Goal: Task Accomplishment & Management: Complete application form

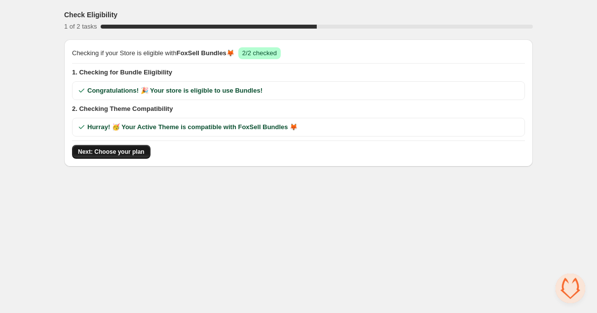
click at [143, 153] on span "Next: Choose your plan" at bounding box center [111, 152] width 67 height 8
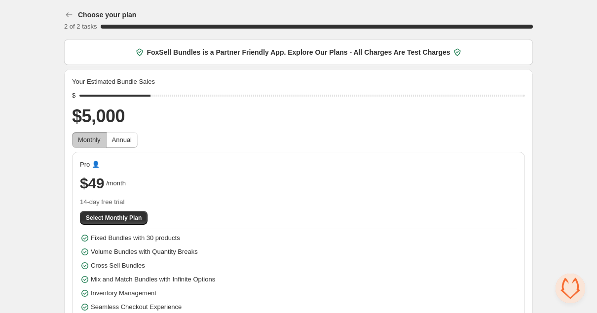
scroll to position [19, 0]
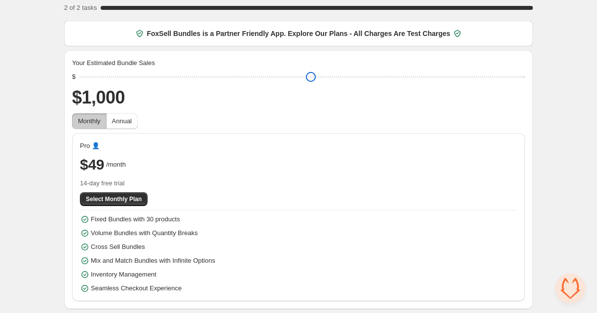
drag, startPoint x: 156, startPoint y: 75, endPoint x: 57, endPoint y: 74, distance: 98.7
type input "****"
click at [79, 74] on input "range" at bounding box center [302, 77] width 446 height 14
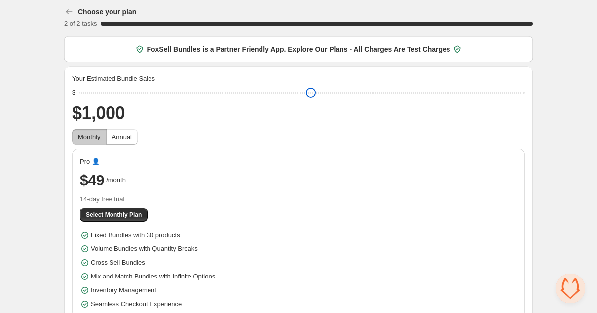
scroll to position [0, 0]
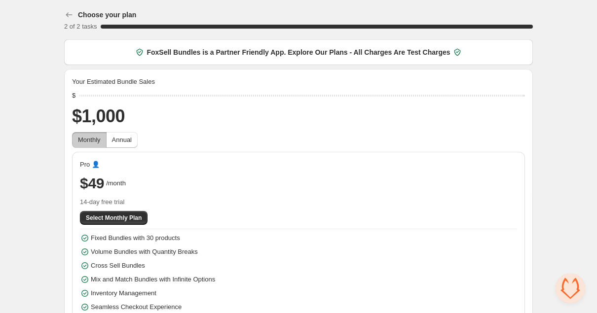
click at [569, 290] on span "Open chat" at bounding box center [571, 289] width 30 height 30
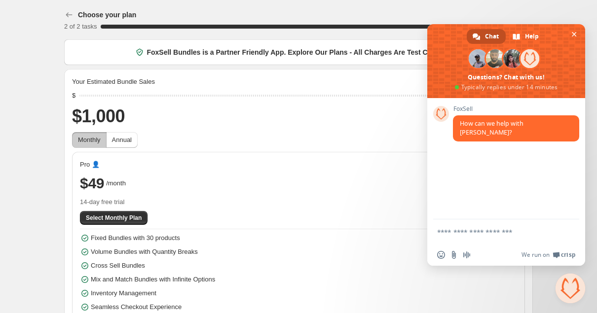
click at [575, 290] on span "Close chat" at bounding box center [571, 289] width 30 height 30
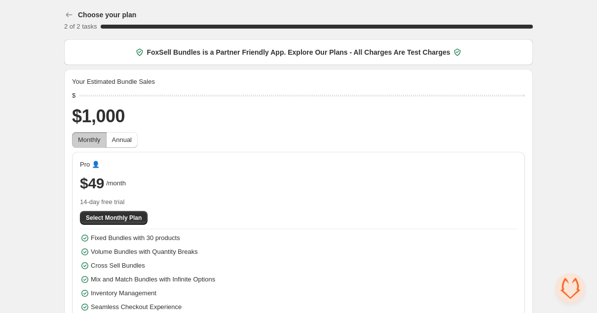
click at [575, 290] on span "Open chat" at bounding box center [571, 289] width 30 height 30
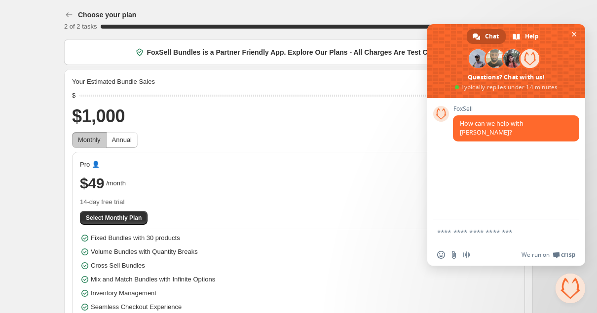
click at [509, 233] on textarea "Compose your message..." at bounding box center [495, 232] width 116 height 9
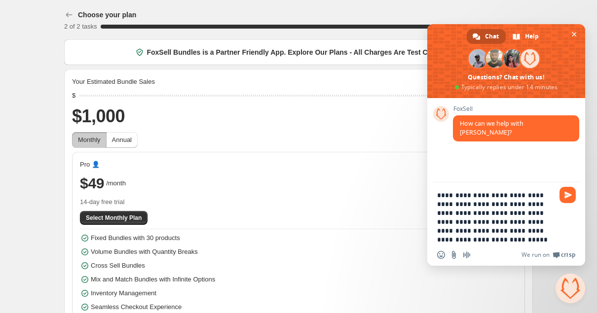
type textarea "**********"
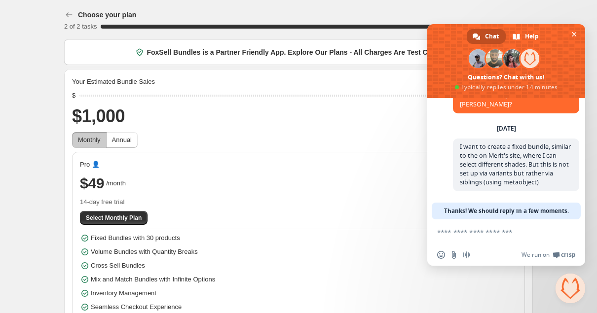
scroll to position [21, 0]
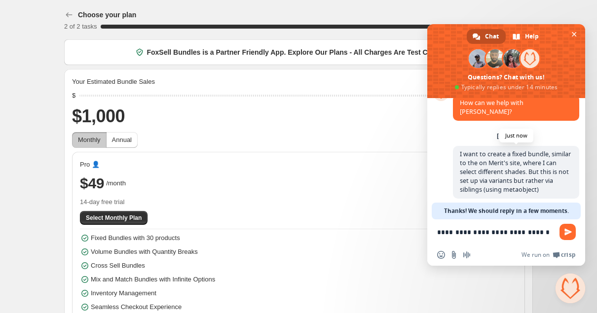
type textarea "**********"
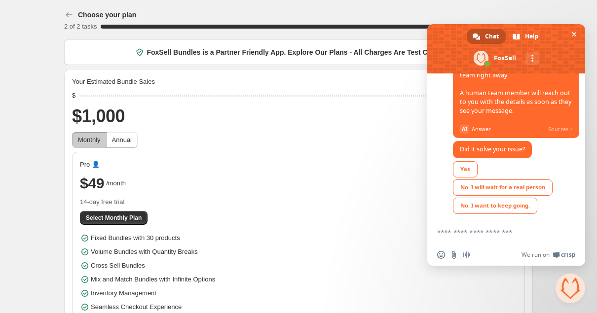
scroll to position [221, 0]
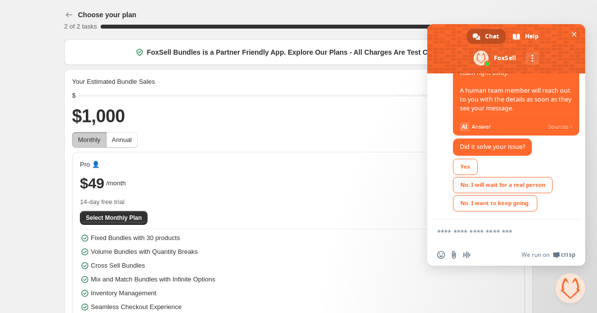
click at [509, 180] on div "No. I will wait for a real person" at bounding box center [503, 185] width 100 height 16
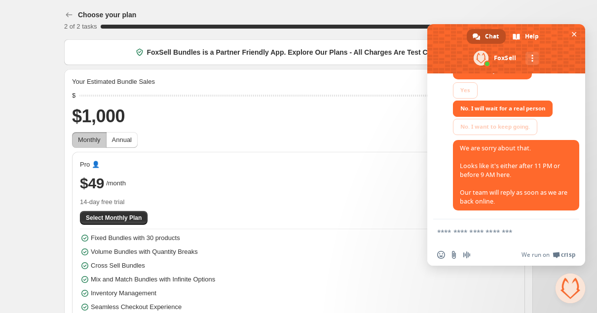
scroll to position [19, 0]
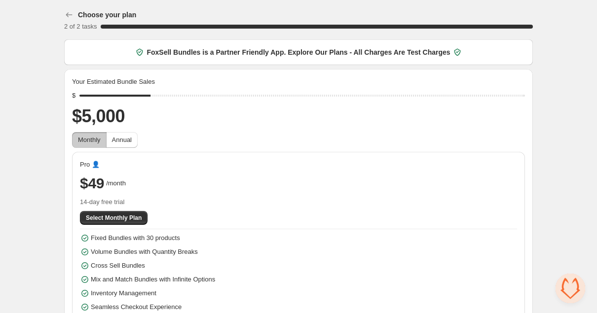
scroll to position [279, 0]
